Goal: Navigation & Orientation: Go to known website

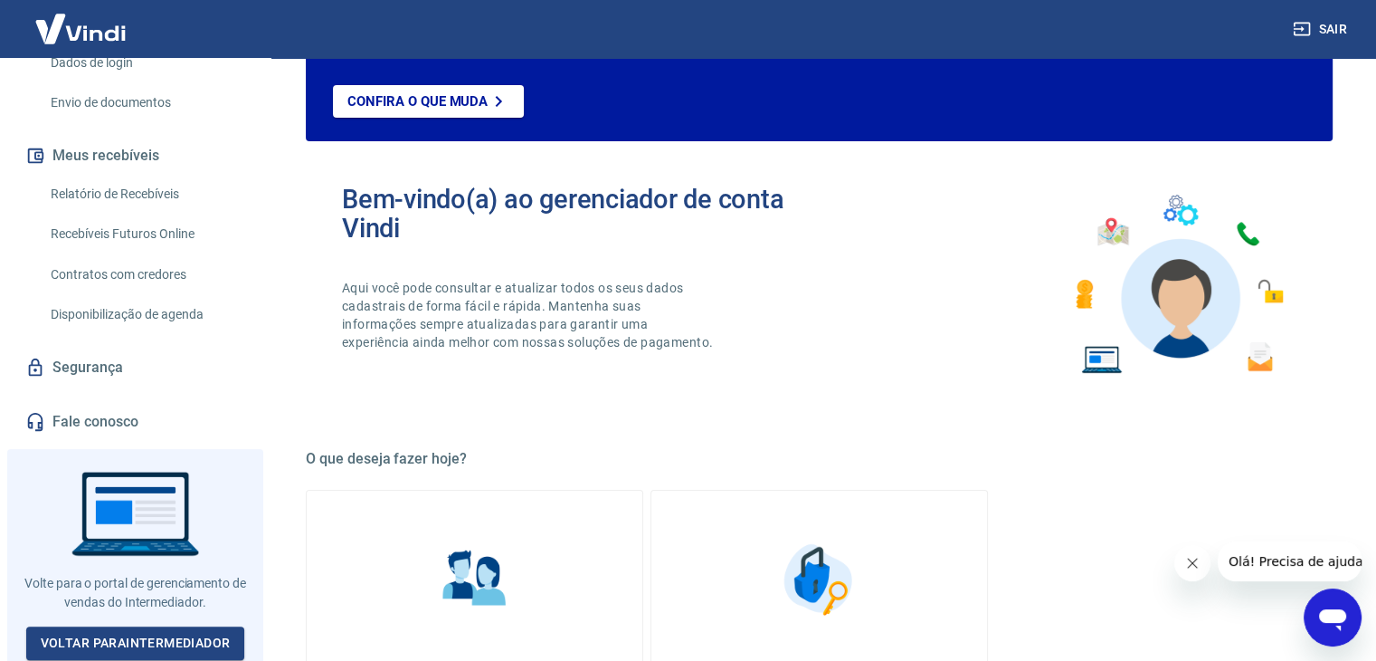
scroll to position [362, 0]
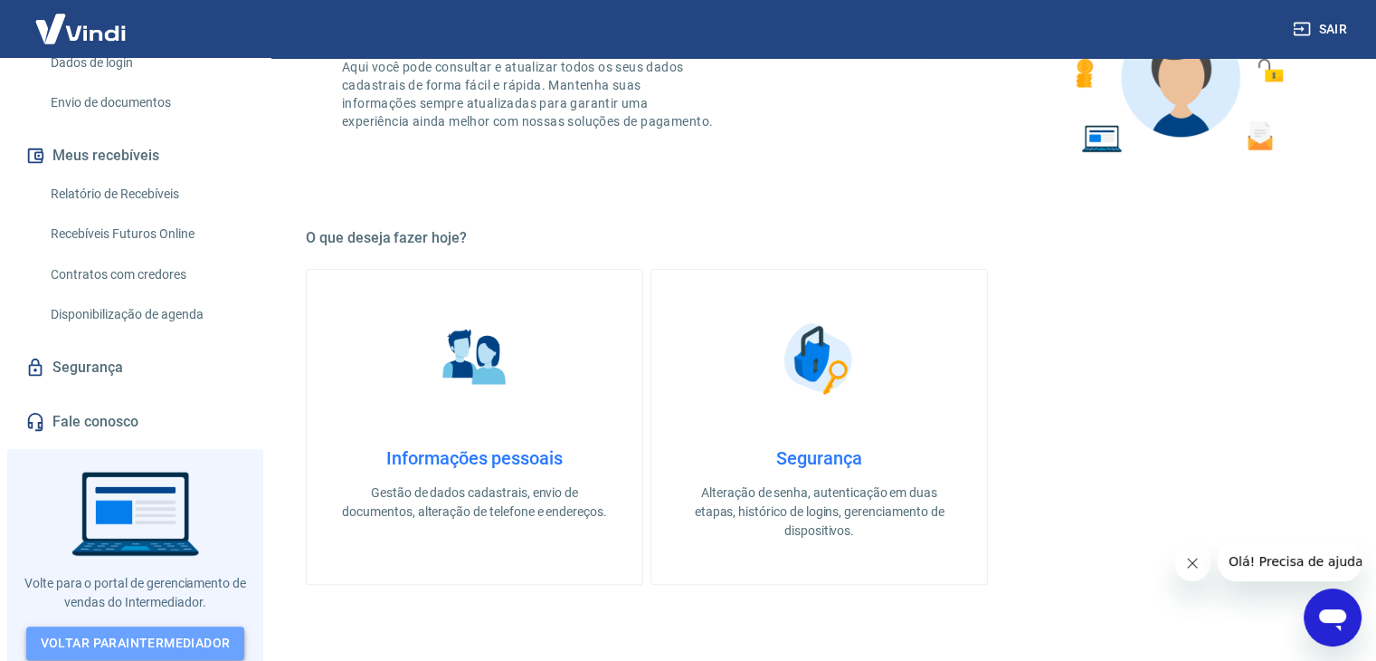
click at [205, 634] on link "Voltar para Intermediador" at bounding box center [135, 642] width 219 height 33
